Goal: Obtain resource: Download file/media

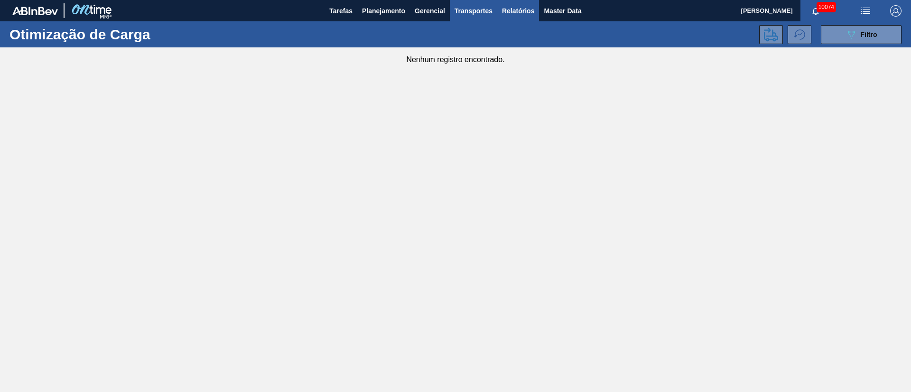
click at [521, 13] on span "Relatórios" at bounding box center [518, 10] width 32 height 11
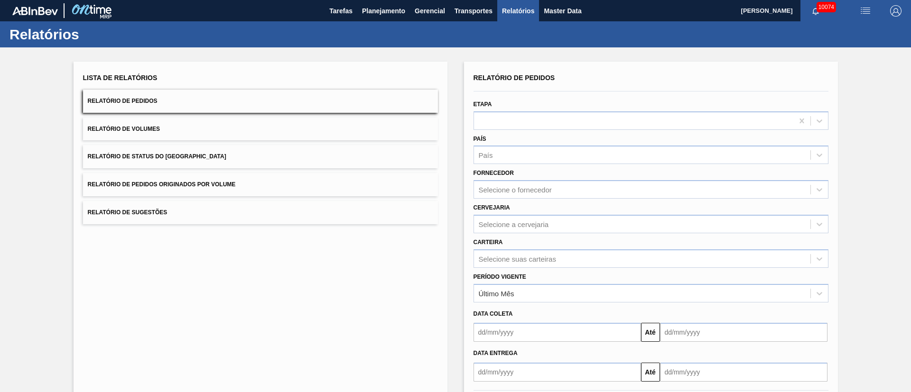
click at [214, 188] on button "Relatório de Pedidos Originados por Volume" at bounding box center [260, 184] width 355 height 23
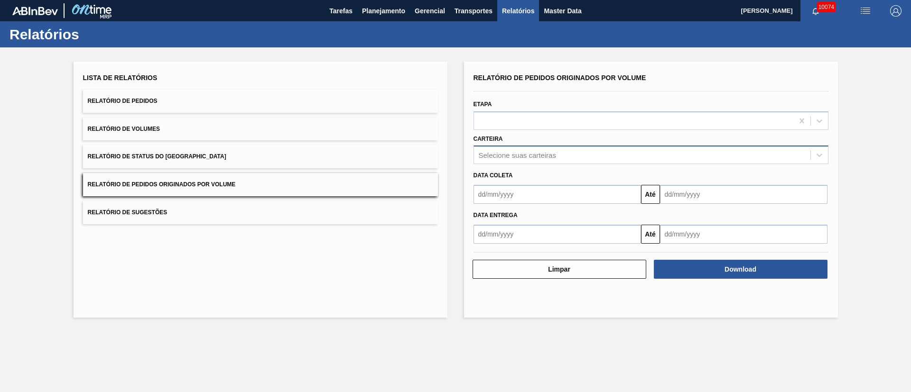
click at [516, 149] on div "Selecione suas carteiras" at bounding box center [642, 155] width 336 height 14
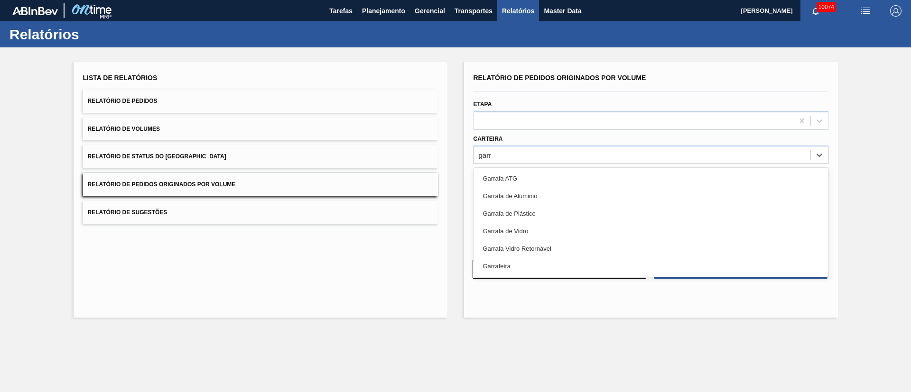
type input "garra"
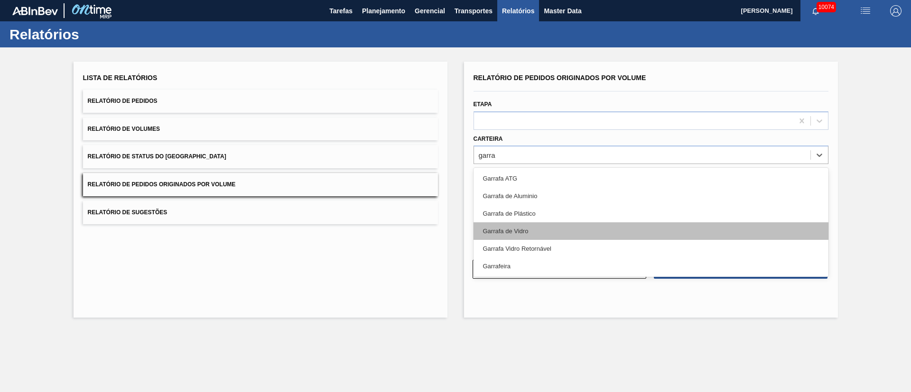
click at [508, 236] on div "Garrafa de Vidro" at bounding box center [650, 232] width 355 height 18
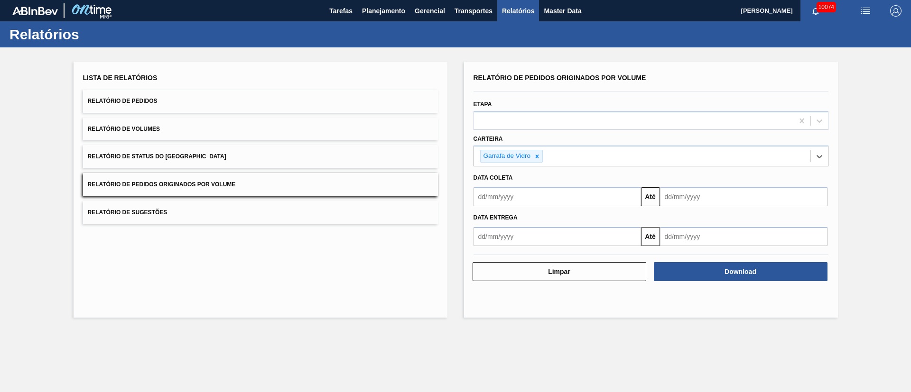
click at [501, 196] on input "text" at bounding box center [556, 196] width 167 height 19
click at [501, 253] on div "1" at bounding box center [499, 250] width 13 height 13
type input "[DATE]"
drag, startPoint x: 707, startPoint y: 200, endPoint x: 699, endPoint y: 206, distance: 9.5
click at [707, 200] on input "text" at bounding box center [743, 196] width 167 height 19
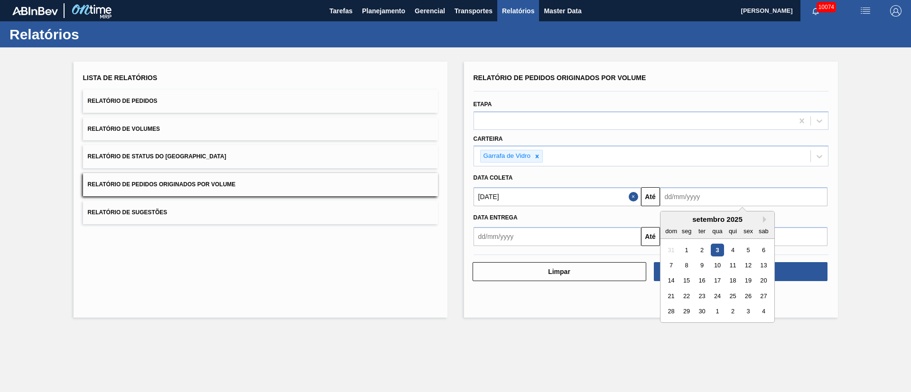
drag, startPoint x: 700, startPoint y: 313, endPoint x: 695, endPoint y: 309, distance: 6.1
click at [700, 313] on div "30" at bounding box center [701, 312] width 13 height 13
type input "[DATE]"
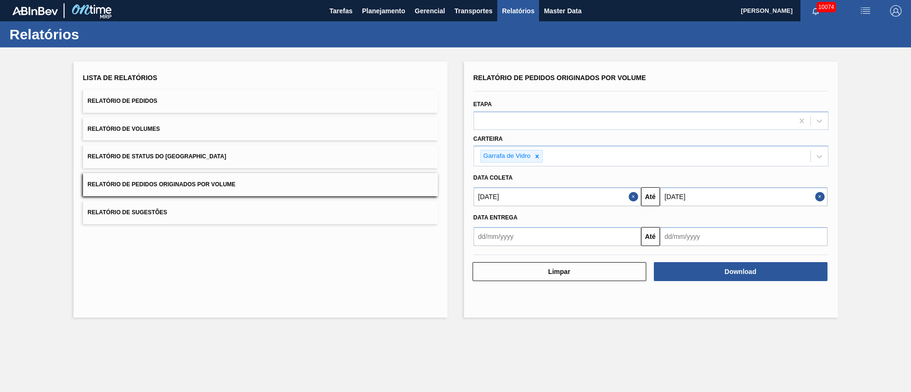
drag, startPoint x: 201, startPoint y: 186, endPoint x: 454, endPoint y: 228, distance: 256.3
click at [201, 187] on span "Relatório de Pedidos Originados por Volume" at bounding box center [162, 184] width 148 height 7
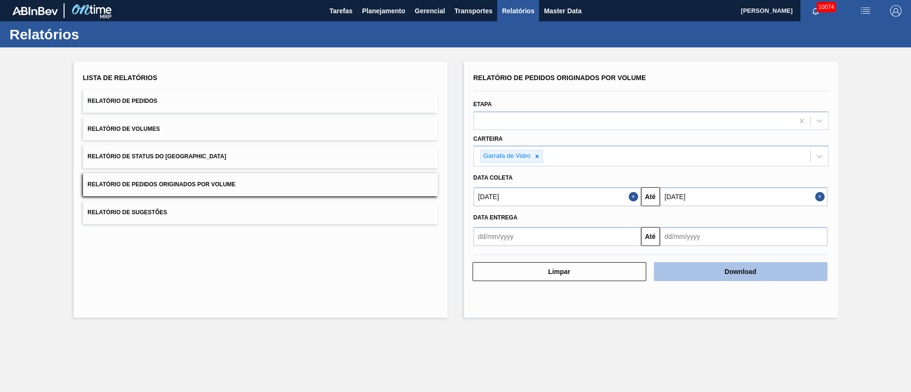
click at [713, 272] on button "Download" at bounding box center [741, 271] width 174 height 19
click at [742, 278] on button "Download" at bounding box center [741, 271] width 174 height 19
